Goal: Task Accomplishment & Management: Manage account settings

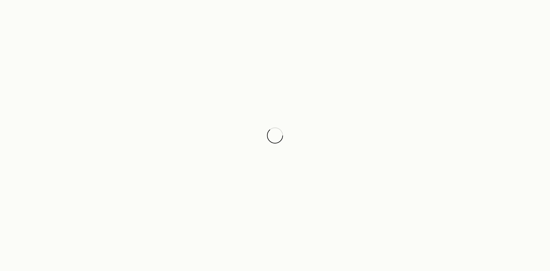
click at [280, 94] on div at bounding box center [275, 135] width 550 height 271
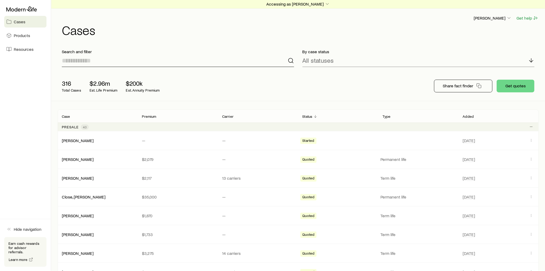
click at [115, 61] on input at bounding box center [178, 60] width 232 height 13
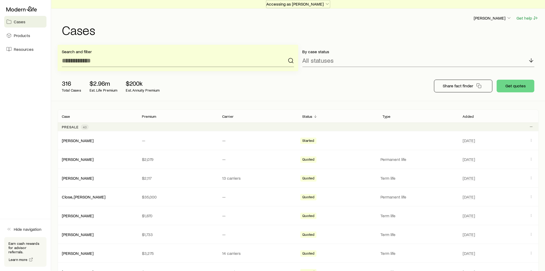
click at [307, 3] on p "Accessing as [PERSON_NAME]" at bounding box center [298, 3] width 64 height 5
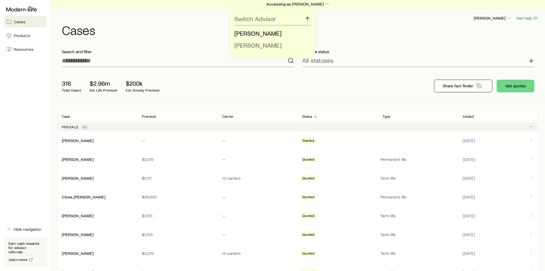
click at [256, 44] on span "[PERSON_NAME]" at bounding box center [258, 45] width 47 height 8
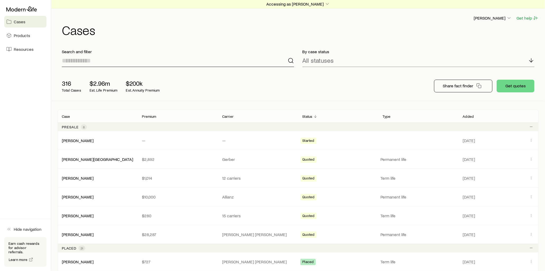
click at [103, 60] on input at bounding box center [178, 60] width 232 height 13
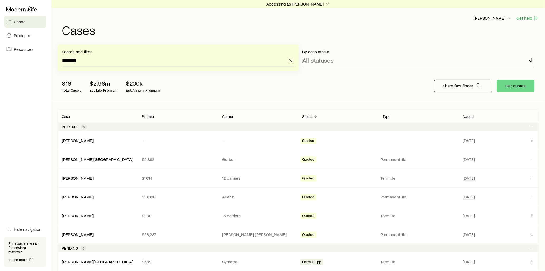
type input "*******"
drag, startPoint x: 96, startPoint y: 60, endPoint x: 46, endPoint y: 56, distance: 49.5
click at [311, 4] on p "Accessing as [PERSON_NAME]" at bounding box center [298, 3] width 64 height 5
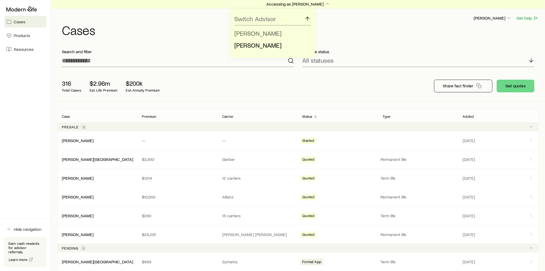
click at [256, 33] on span "[PERSON_NAME]" at bounding box center [258, 33] width 47 height 8
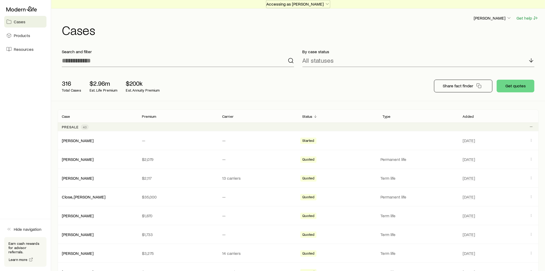
click at [285, 4] on p "Accessing as [PERSON_NAME]" at bounding box center [298, 3] width 64 height 5
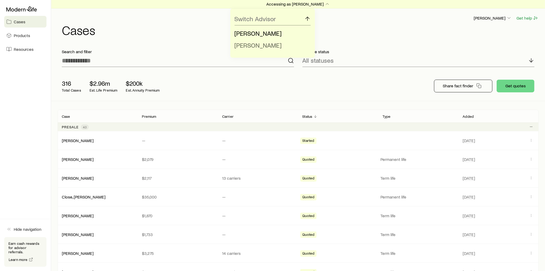
click at [258, 44] on span "[PERSON_NAME]" at bounding box center [258, 45] width 47 height 8
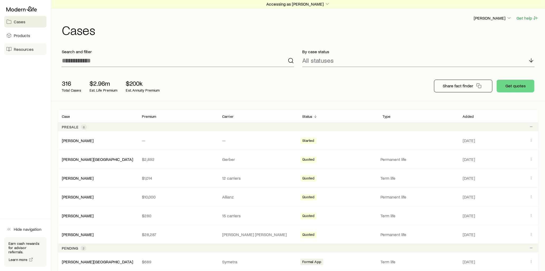
click at [25, 48] on span "Resources" at bounding box center [24, 49] width 20 height 5
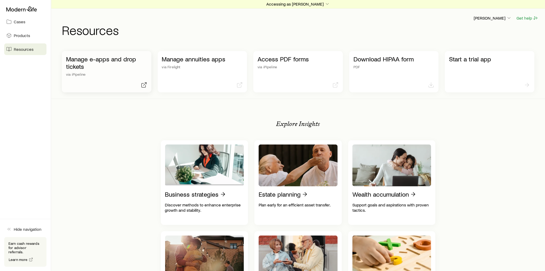
click at [112, 56] on p "Manage e-apps and drop tickets" at bounding box center [106, 62] width 81 height 15
click at [282, 5] on p "Accessing as [PERSON_NAME]" at bounding box center [298, 3] width 64 height 5
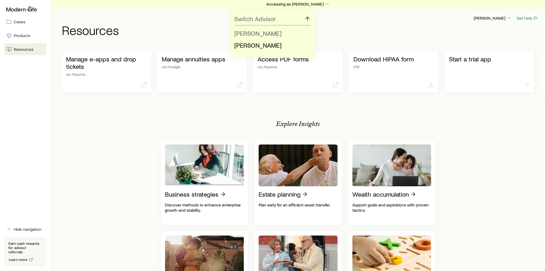
click at [267, 34] on span "[PERSON_NAME]" at bounding box center [258, 33] width 47 height 8
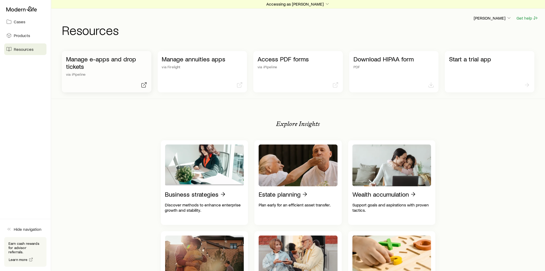
click at [125, 59] on p "Manage e-apps and drop tickets" at bounding box center [106, 62] width 81 height 15
click at [292, 6] on p "Accessing as [PERSON_NAME]" at bounding box center [298, 3] width 64 height 5
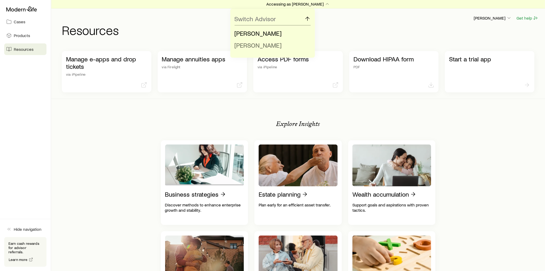
click at [258, 45] on span "[PERSON_NAME]" at bounding box center [258, 45] width 47 height 8
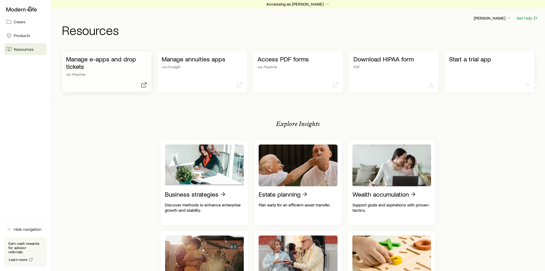
click at [121, 59] on p "Manage e-apps and drop tickets" at bounding box center [106, 62] width 81 height 15
click at [23, 23] on span "Cases" at bounding box center [20, 21] width 12 height 5
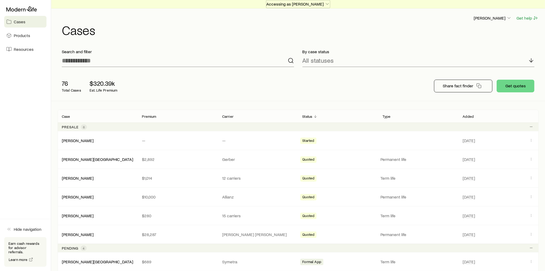
click at [315, 3] on p "Accessing as [PERSON_NAME]" at bounding box center [298, 3] width 64 height 5
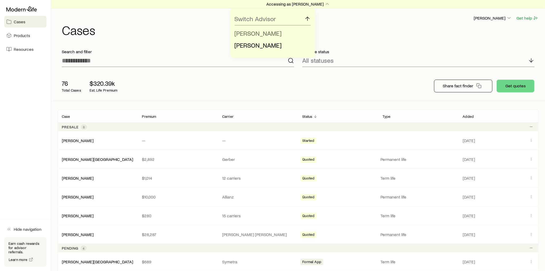
click at [260, 32] on span "[PERSON_NAME]" at bounding box center [258, 33] width 47 height 8
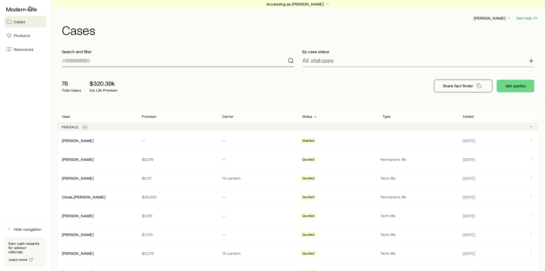
click at [115, 59] on input at bounding box center [178, 60] width 232 height 13
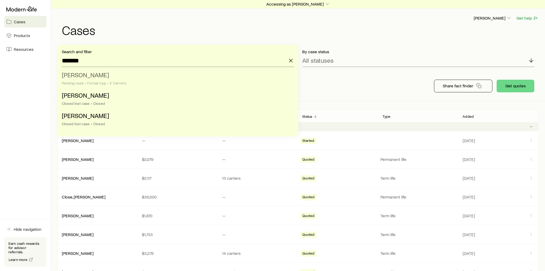
click at [104, 73] on span "[PERSON_NAME]" at bounding box center [85, 75] width 47 height 8
type input "**********"
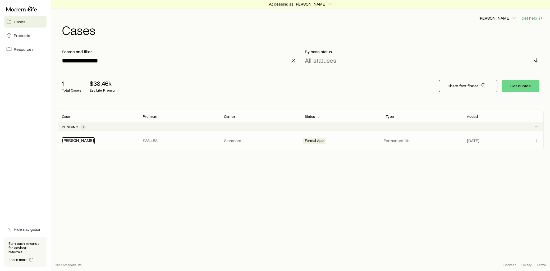
click at [78, 141] on link "[PERSON_NAME]" at bounding box center [78, 139] width 32 height 5
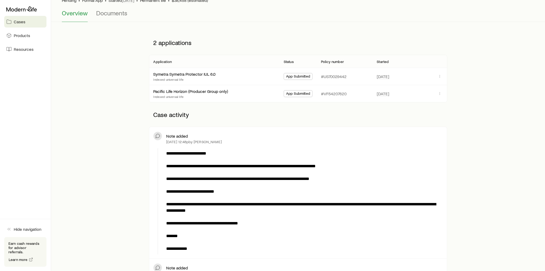
scroll to position [88, 0]
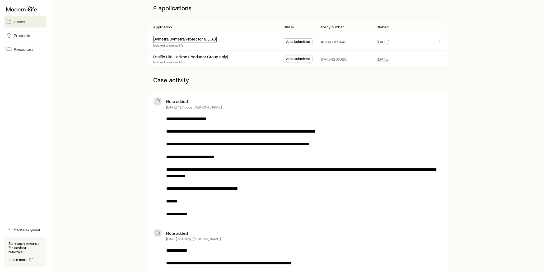
click at [202, 39] on link "Symetra Symetra Protector IUL 6.0" at bounding box center [185, 38] width 62 height 5
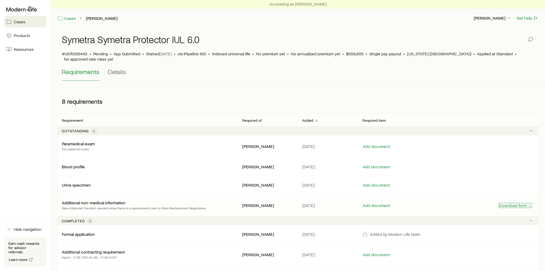
click at [514, 203] on button "Download form" at bounding box center [516, 205] width 34 height 5
click at [518, 203] on button "Download form" at bounding box center [516, 205] width 34 height 5
click at [71, 19] on link "Cases" at bounding box center [67, 18] width 18 height 6
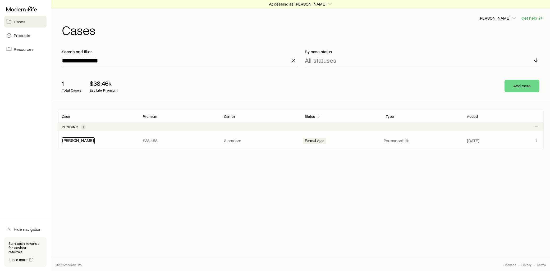
click at [89, 140] on link "[PERSON_NAME]" at bounding box center [78, 139] width 32 height 5
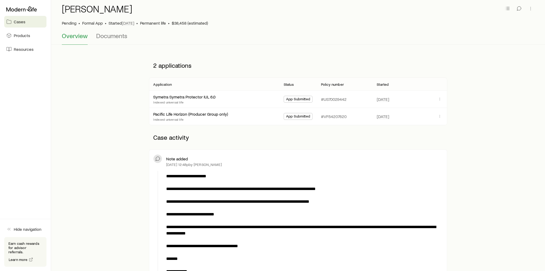
scroll to position [29, 0]
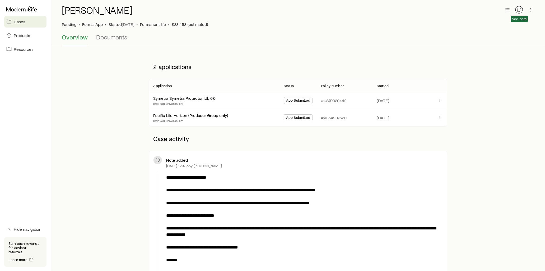
click at [520, 10] on icon "button" at bounding box center [519, 9] width 5 height 5
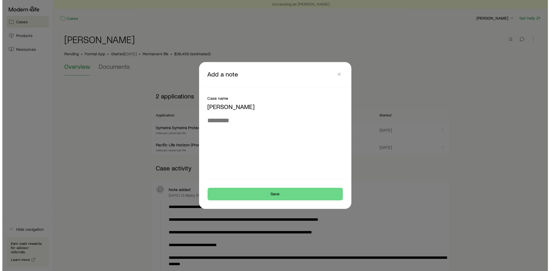
scroll to position [0, 0]
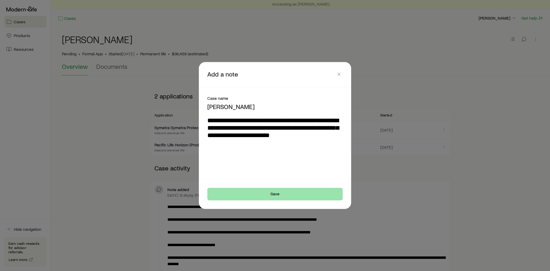
type textarea "**********"
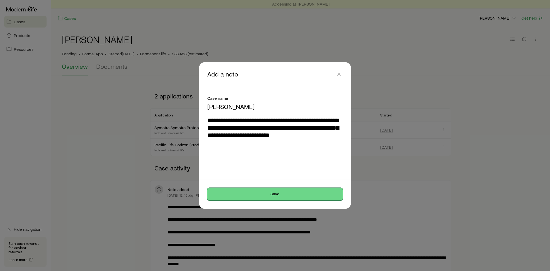
click at [293, 195] on button "Save" at bounding box center [274, 194] width 135 height 13
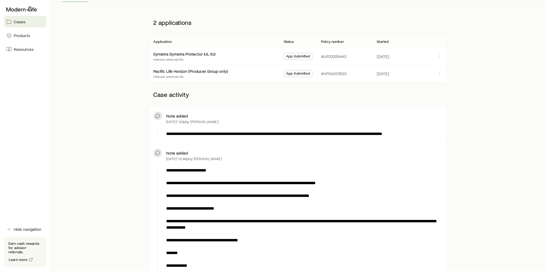
scroll to position [117, 0]
